Goal: Information Seeking & Learning: Learn about a topic

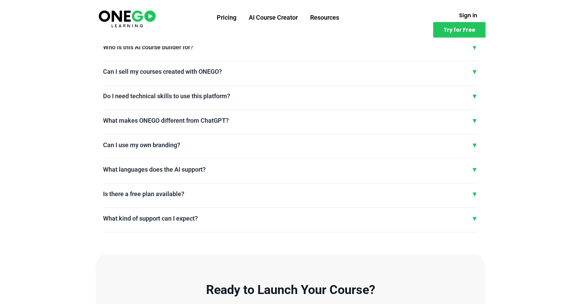
scroll to position [1687, 0]
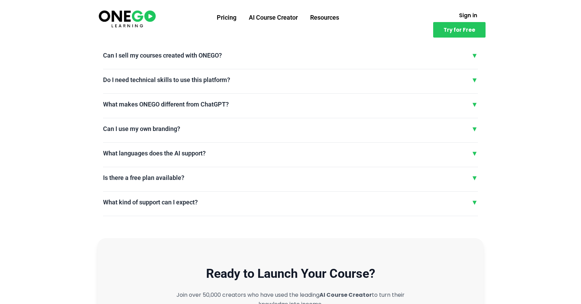
click at [283, 98] on div "How does the AI Course Creator work? ▼ Our AI-powered course creator uses advan…" at bounding box center [290, 96] width 375 height 239
click at [272, 108] on div "What makes ONEGO different from ChatGPT? ▼" at bounding box center [290, 104] width 375 height 10
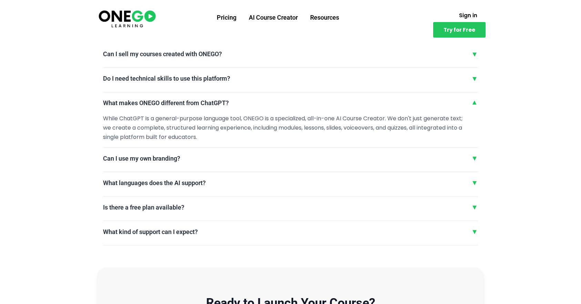
click at [363, 154] on div "Can I use my own branding? ▼" at bounding box center [290, 158] width 375 height 10
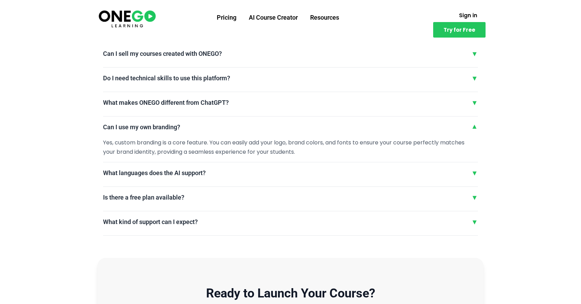
click at [350, 175] on div "What languages does the AI support? ▼" at bounding box center [290, 173] width 375 height 10
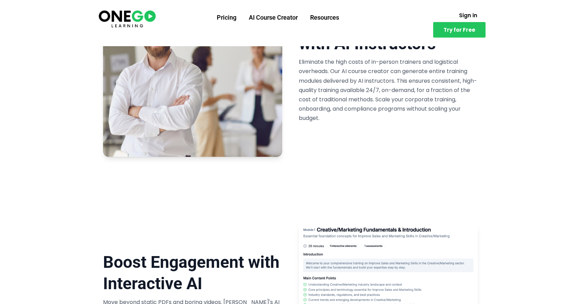
scroll to position [1167, 0]
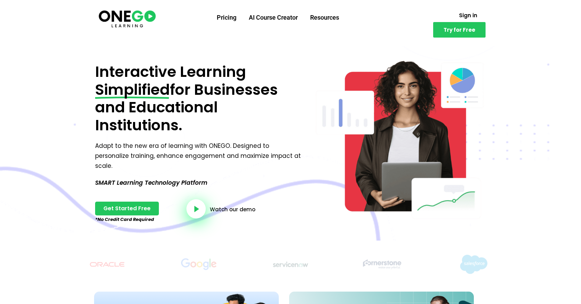
scroll to position [11, 0]
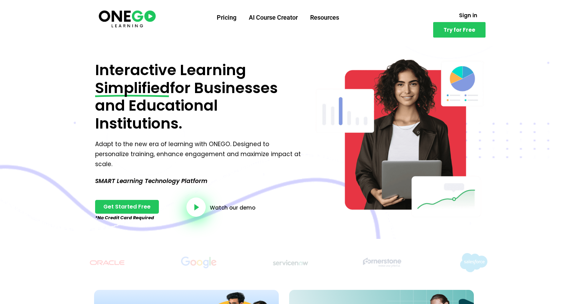
click at [421, 23] on div "Sign in Try for Free" at bounding box center [440, 23] width 90 height 29
click at [459, 18] on span "Sign in" at bounding box center [468, 15] width 18 height 5
click at [230, 18] on link "Pricing" at bounding box center [227, 18] width 32 height 18
